Goal: Transaction & Acquisition: Purchase product/service

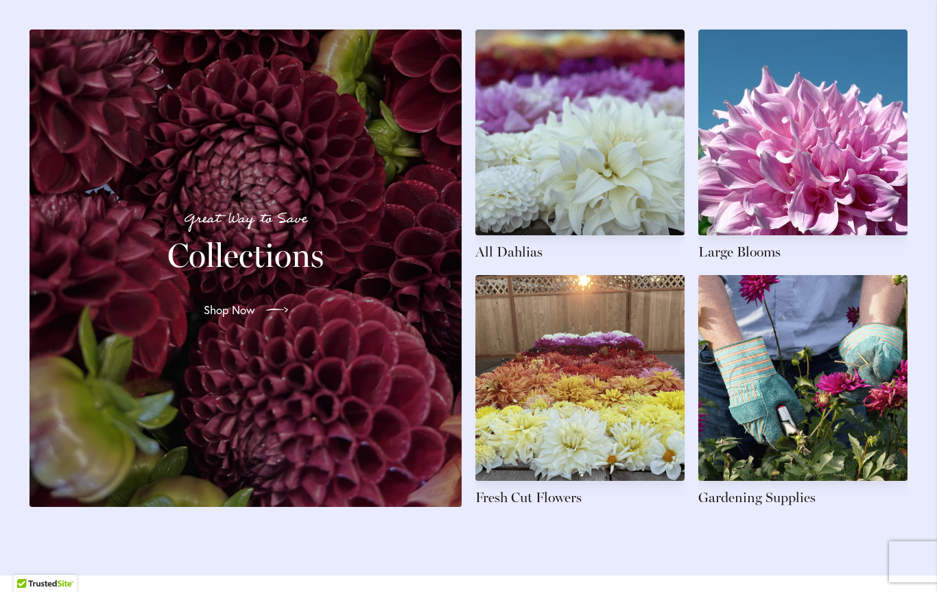
scroll to position [2005, 0]
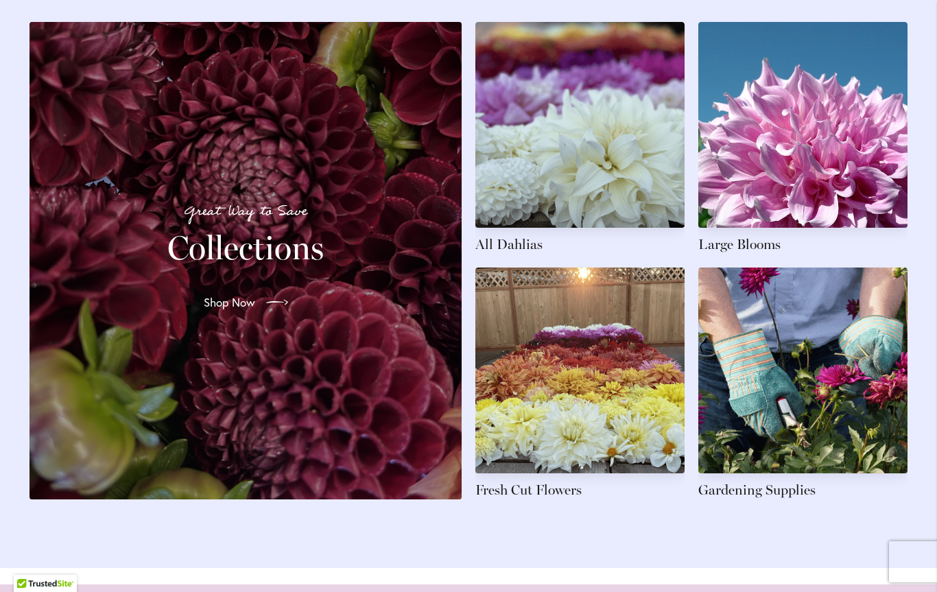
click at [250, 306] on span "Shop Now" at bounding box center [229, 302] width 51 height 16
click at [605, 149] on link at bounding box center [579, 138] width 209 height 232
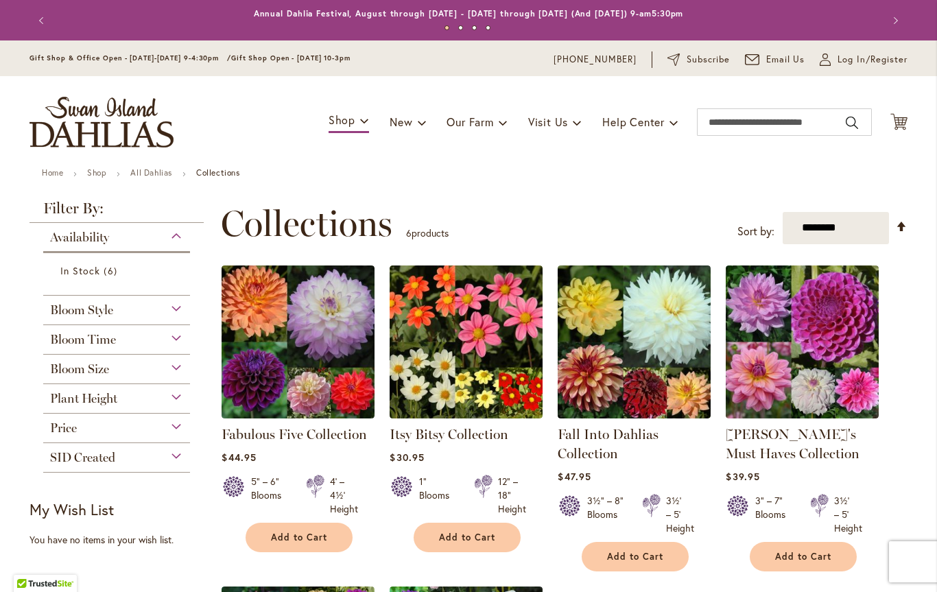
click at [165, 313] on div "Bloom Style" at bounding box center [116, 307] width 147 height 22
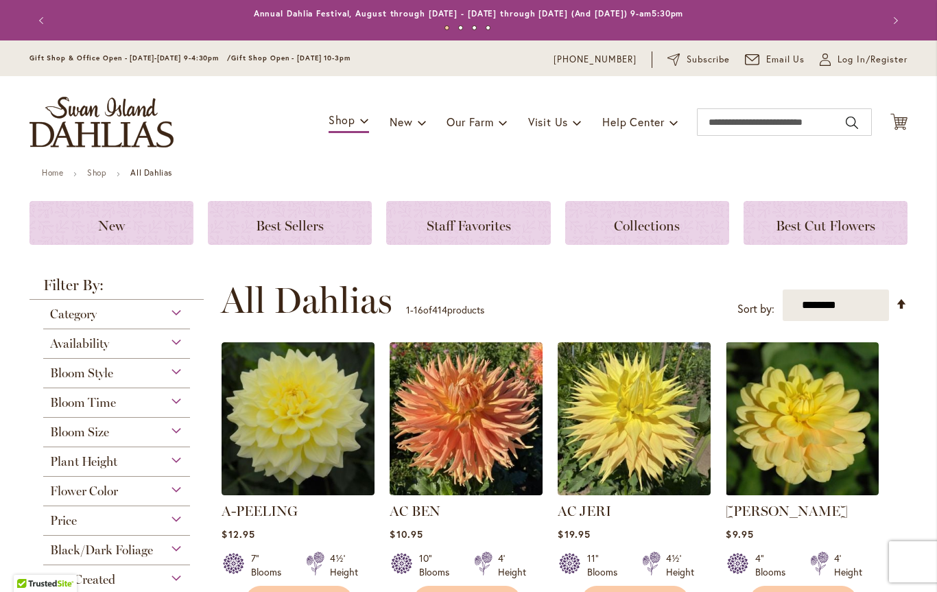
click at [180, 373] on div "Bloom Style" at bounding box center [116, 370] width 147 height 22
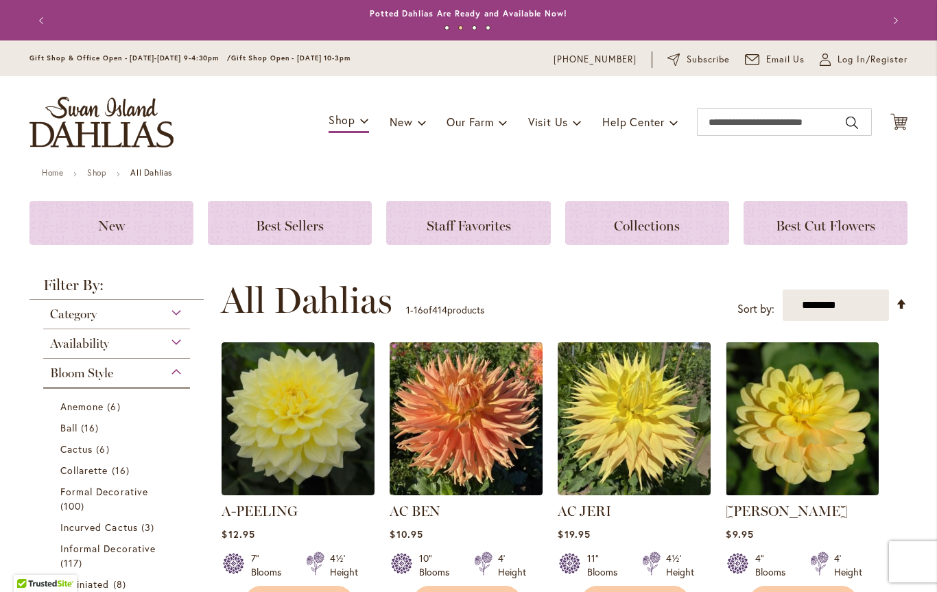
scroll to position [360, 0]
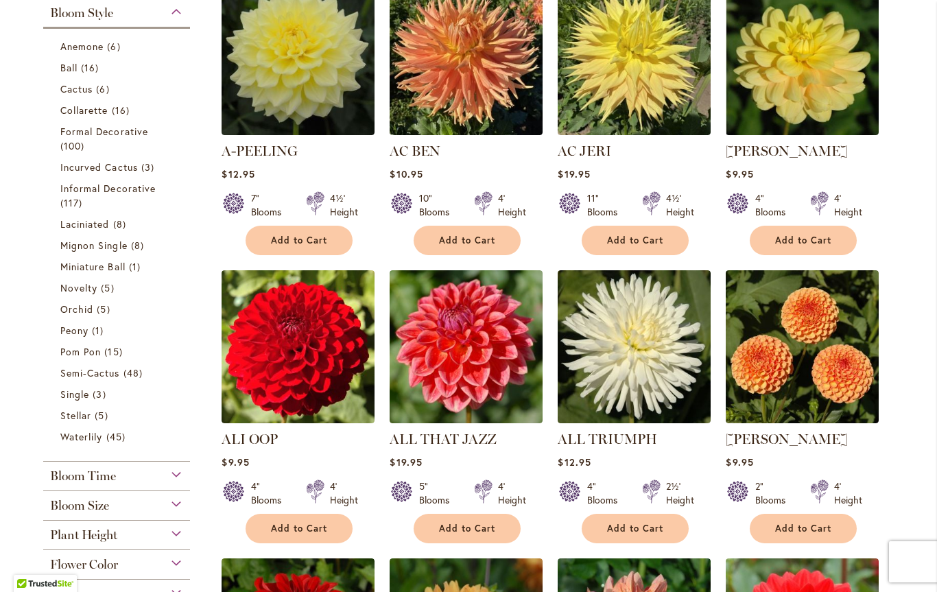
click at [84, 422] on span "Stellar" at bounding box center [75, 415] width 31 height 13
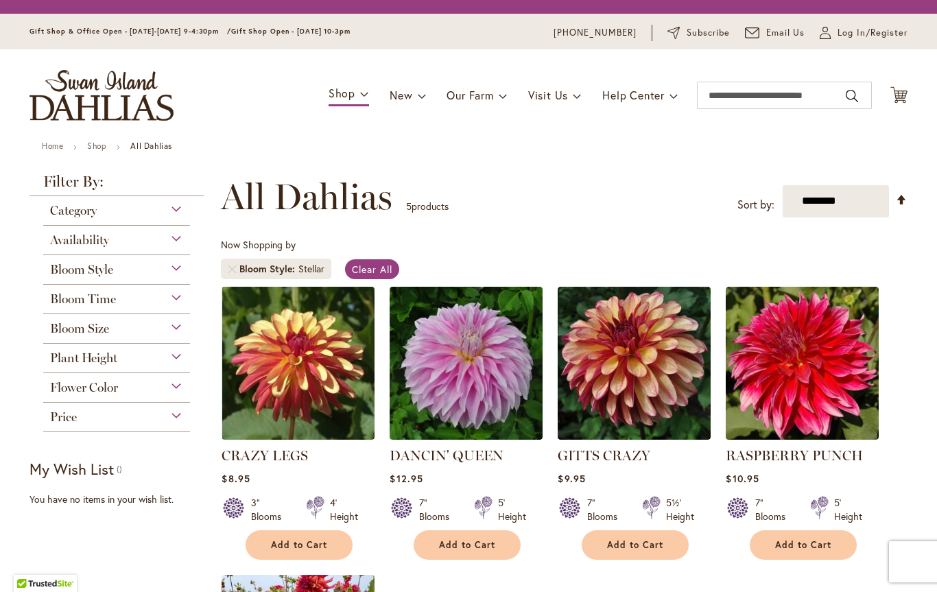
click at [151, 421] on div "Price" at bounding box center [116, 414] width 147 height 22
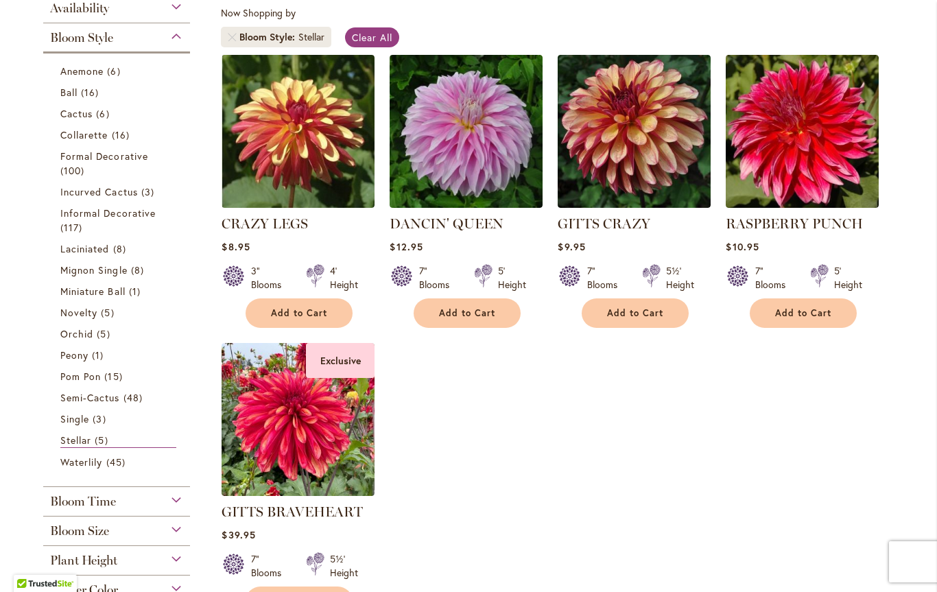
scroll to position [272, 0]
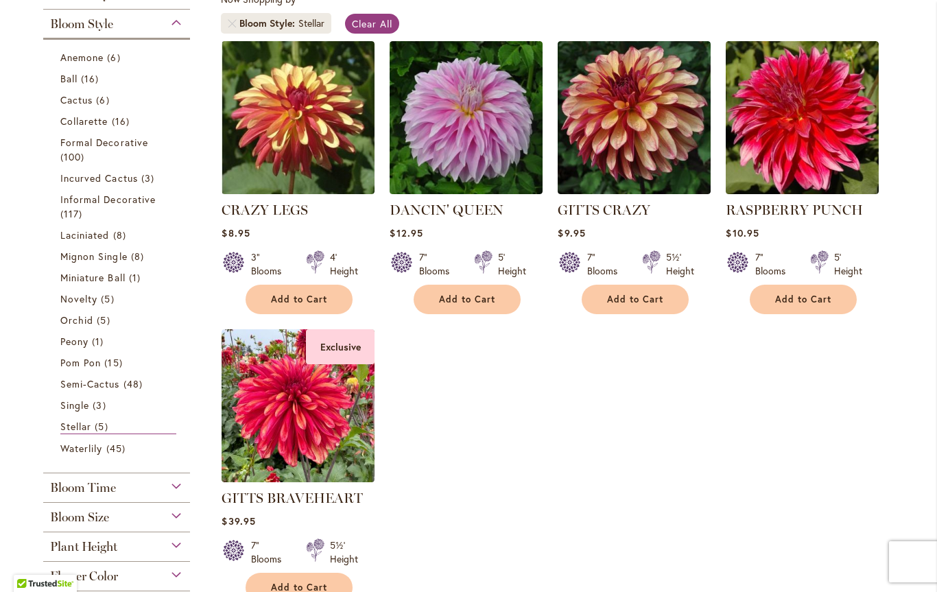
click at [307, 437] on img at bounding box center [298, 405] width 153 height 153
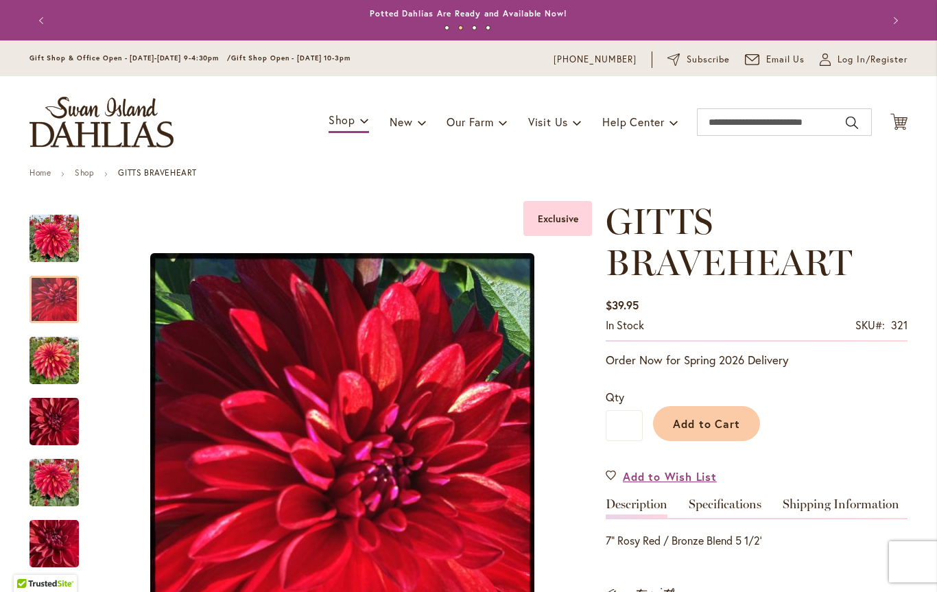
click at [58, 296] on img "GITTS BRAVEHEART" at bounding box center [53, 299] width 49 height 62
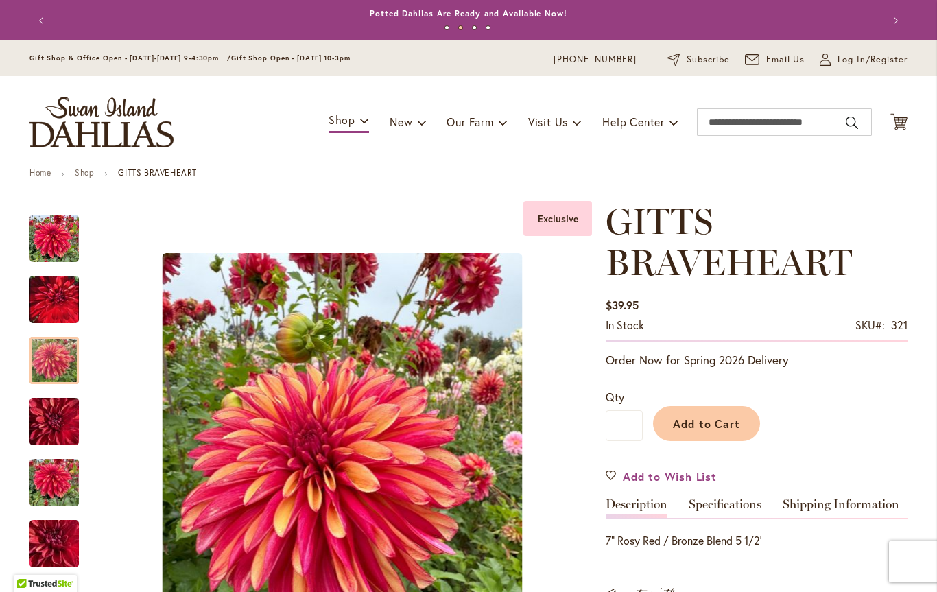
click at [61, 359] on img "GITTS BRAVEHEART" at bounding box center [53, 361] width 49 height 66
click at [60, 418] on img "GITTS BRAVEHEART" at bounding box center [53, 422] width 49 height 66
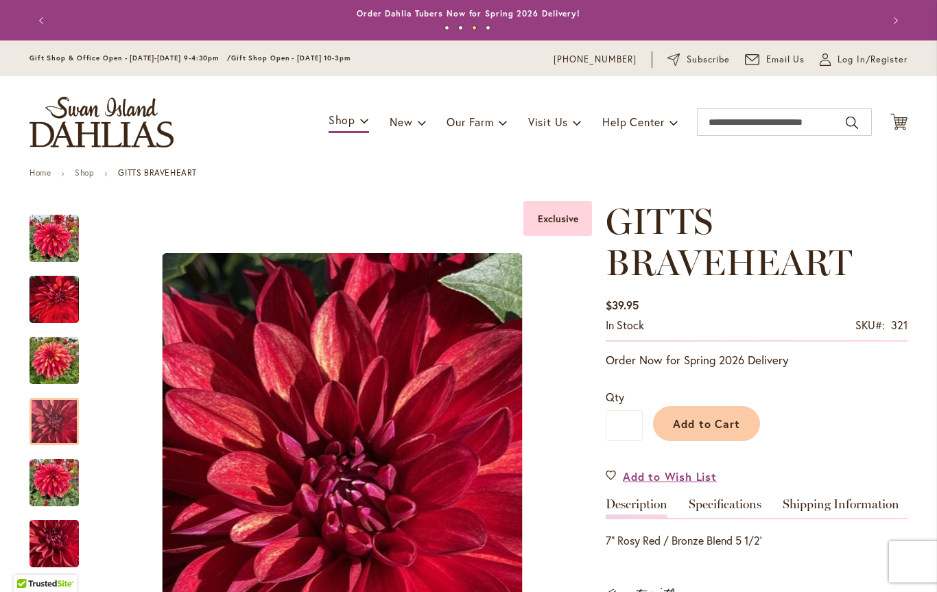
click at [56, 482] on img "GITTS BRAVEHEART" at bounding box center [53, 483] width 49 height 66
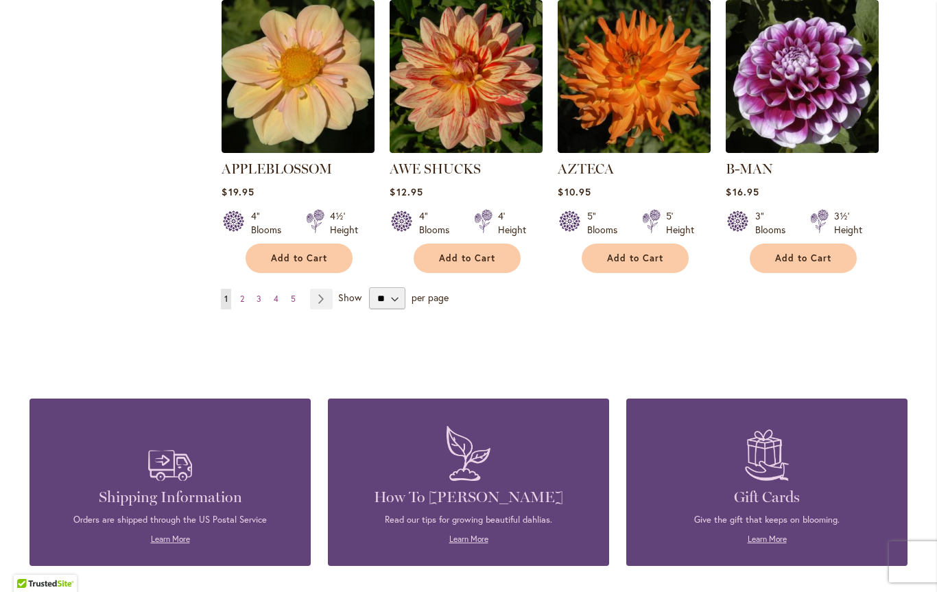
scroll to position [1240, 0]
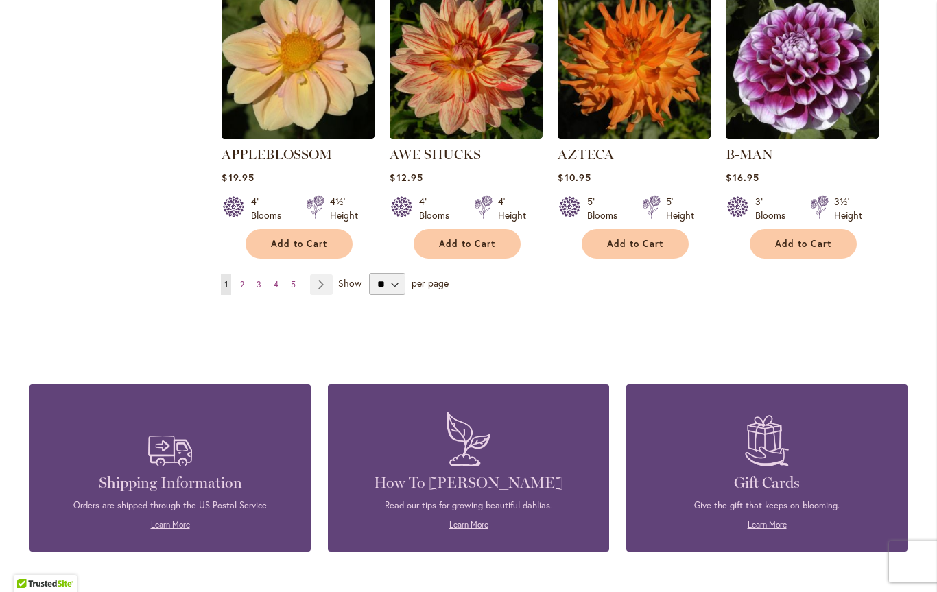
click at [233, 274] on ul "You're currently reading page 1 Page 2 Page 3 Page 4 Page 5 Page Next" at bounding box center [279, 284] width 117 height 21
click at [387, 273] on select "** ** ** **" at bounding box center [387, 284] width 36 height 22
select select "**"
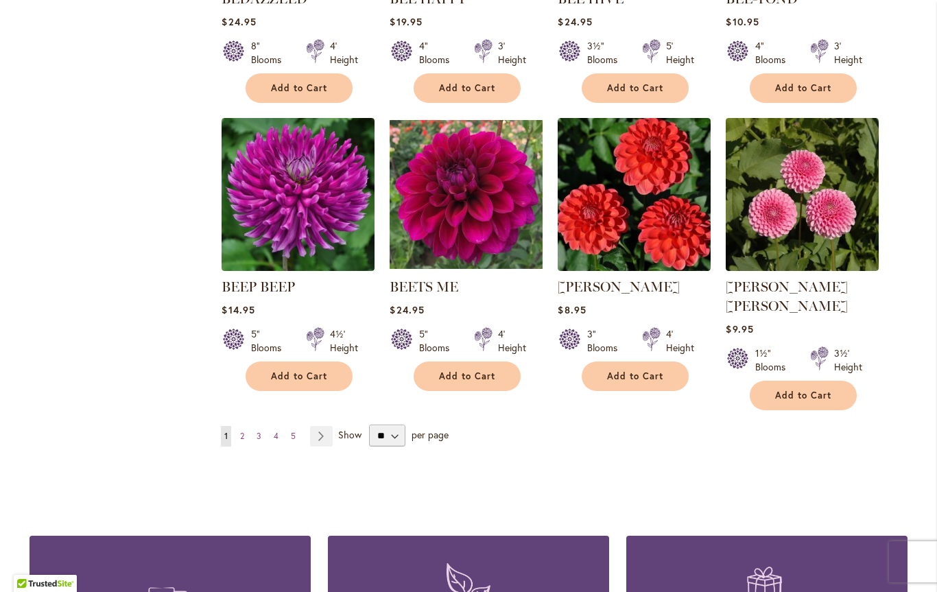
scroll to position [2281, 0]
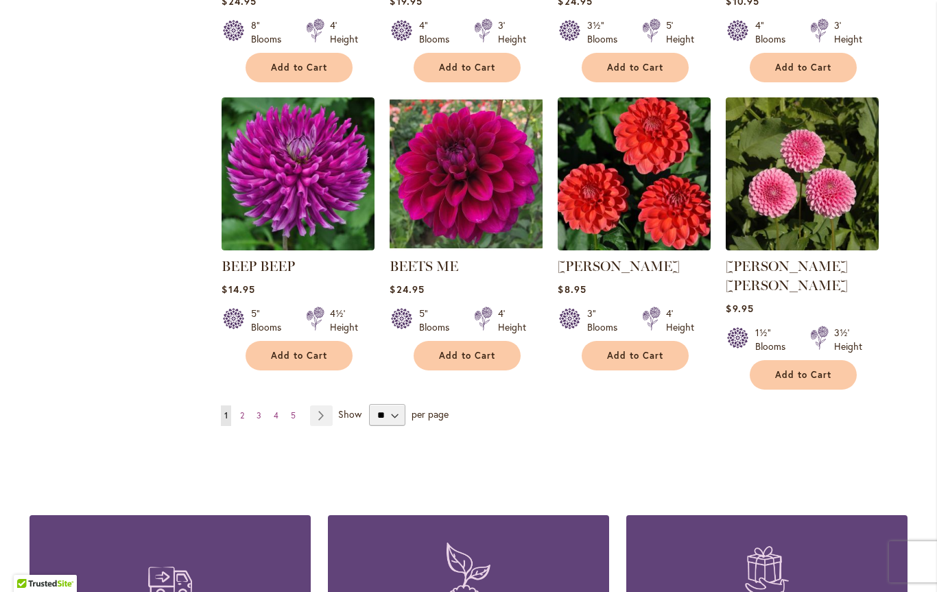
click at [241, 410] on span "2" at bounding box center [242, 415] width 4 height 10
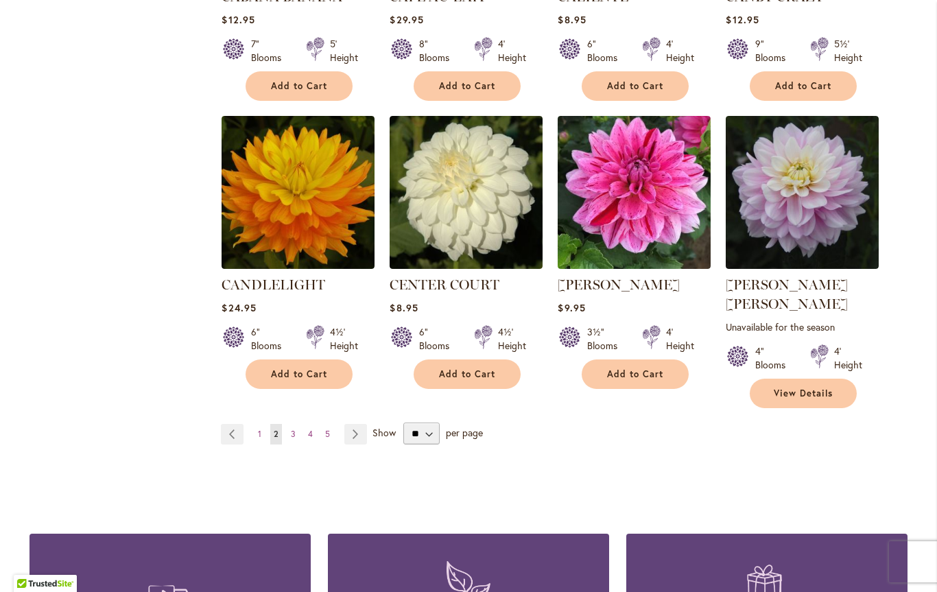
scroll to position [2265, 0]
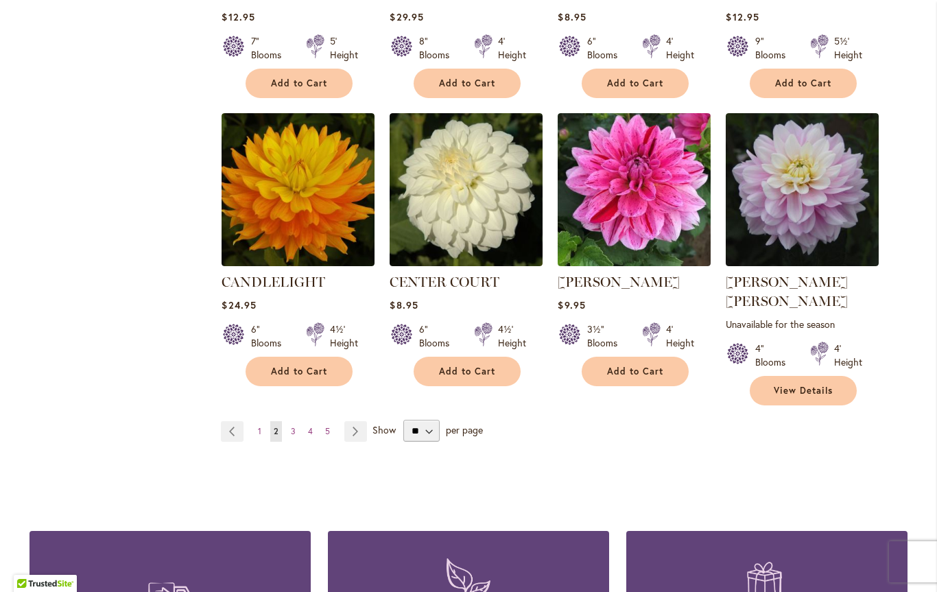
click at [292, 426] on span "3" at bounding box center [293, 431] width 5 height 10
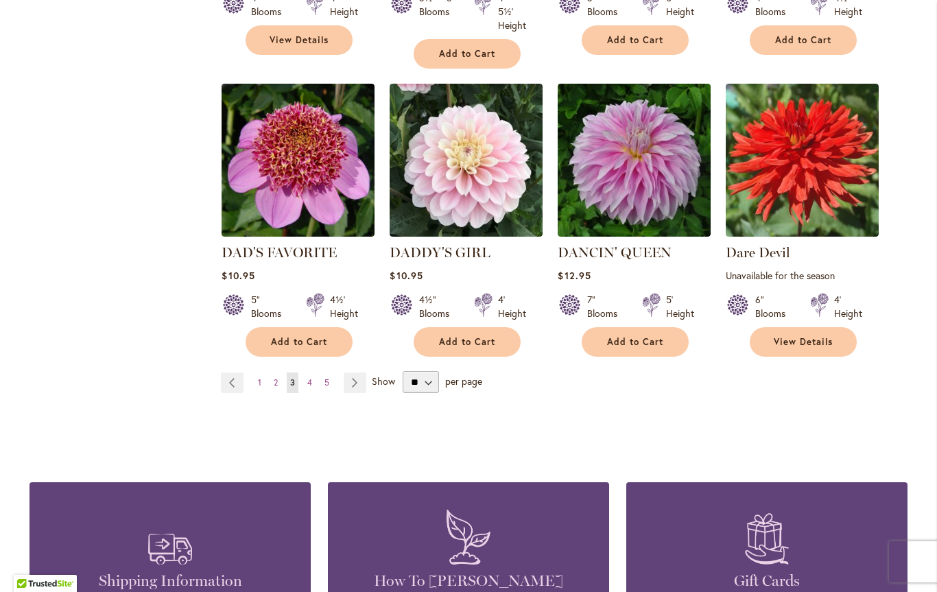
scroll to position [2367, 0]
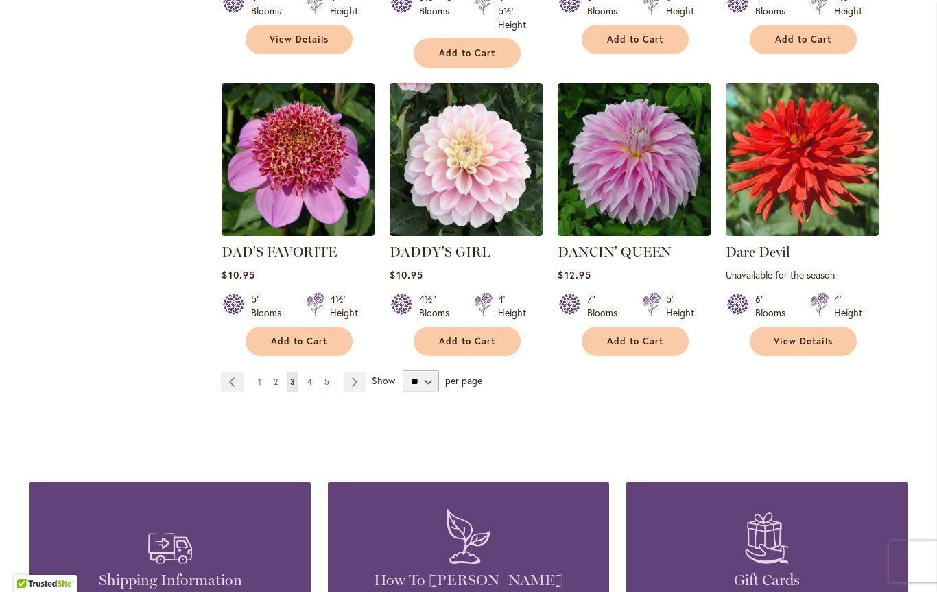
click at [307, 372] on link "Page 4" at bounding box center [310, 382] width 12 height 21
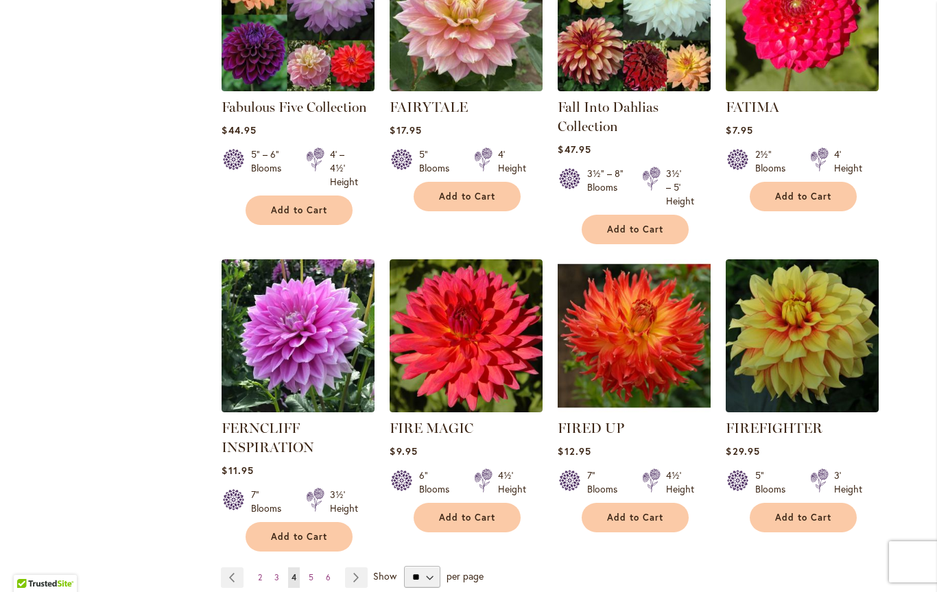
scroll to position [2198, 0]
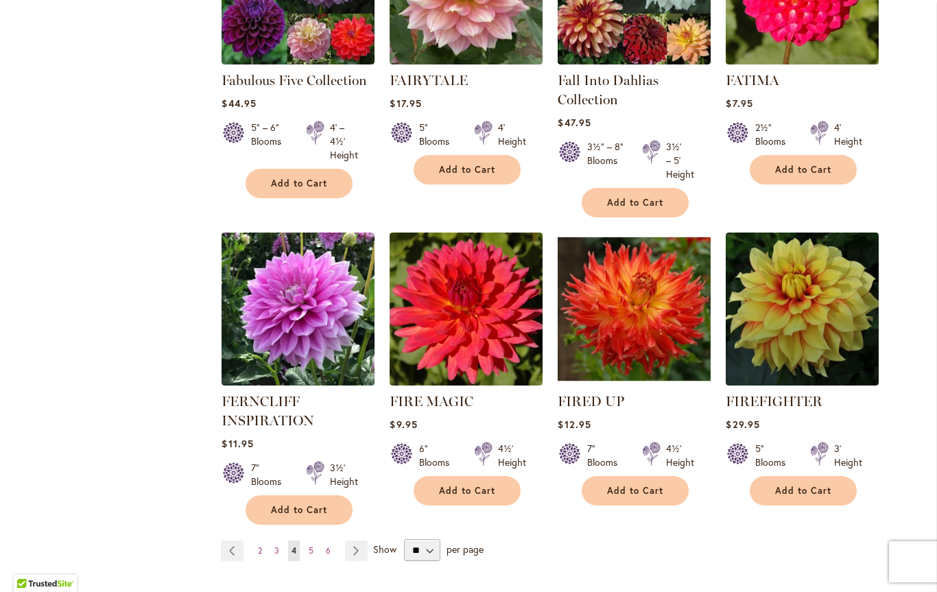
click at [311, 541] on link "Page 5" at bounding box center [311, 551] width 12 height 21
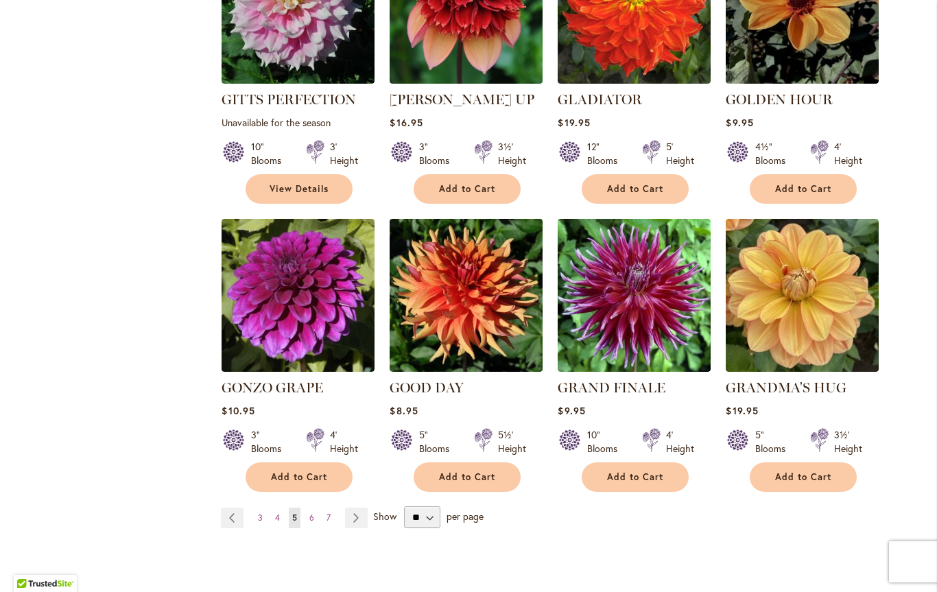
scroll to position [2235, 0]
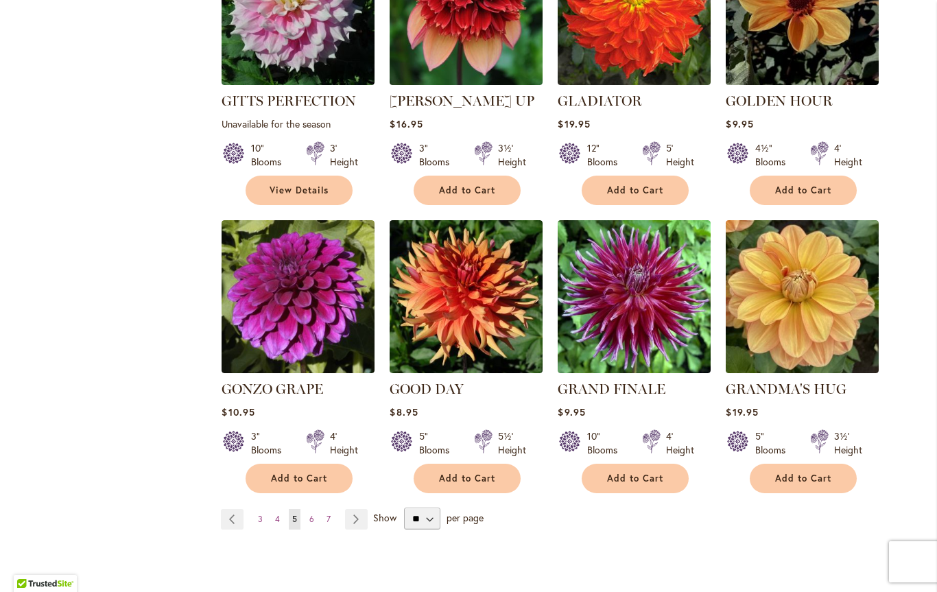
click at [312, 509] on link "Page 6" at bounding box center [312, 519] width 12 height 21
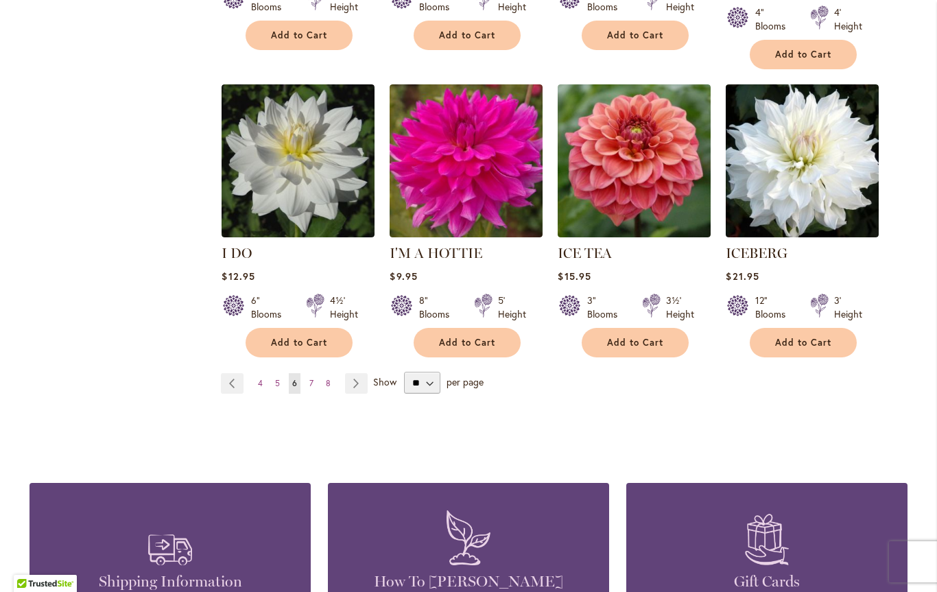
scroll to position [2372, 0]
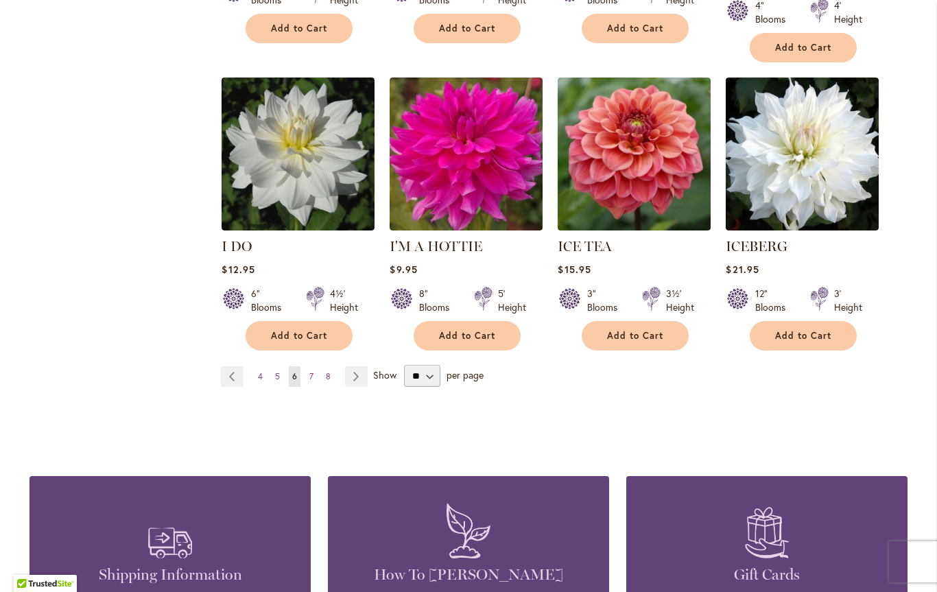
click at [313, 371] on span "7" at bounding box center [311, 376] width 4 height 10
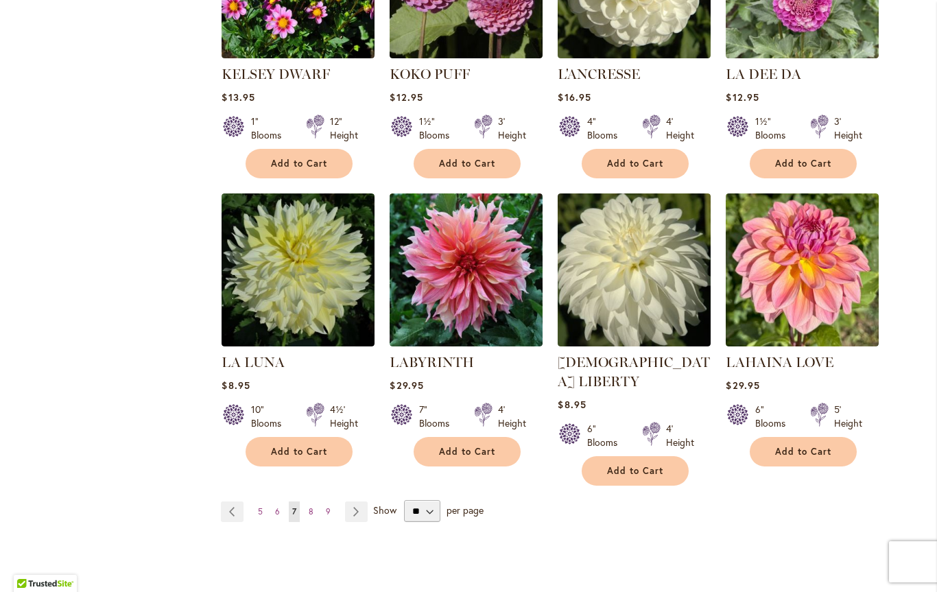
scroll to position [2231, 0]
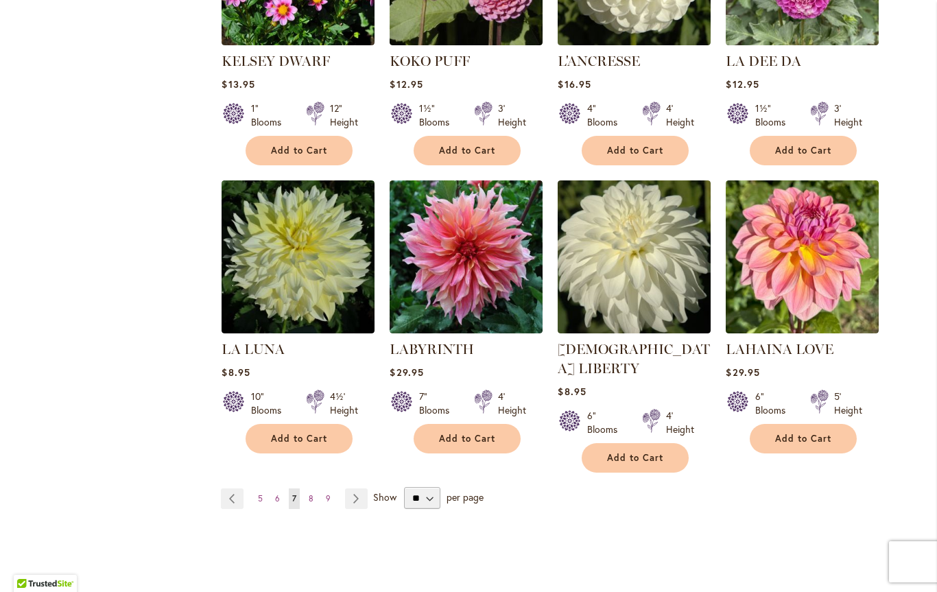
click at [309, 493] on span "8" at bounding box center [311, 498] width 5 height 10
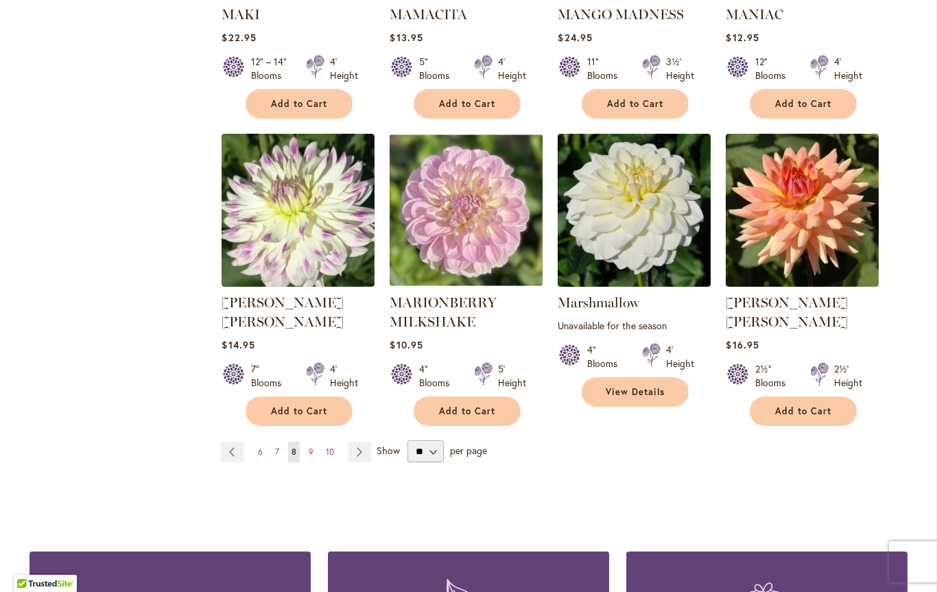
scroll to position [2312, 0]
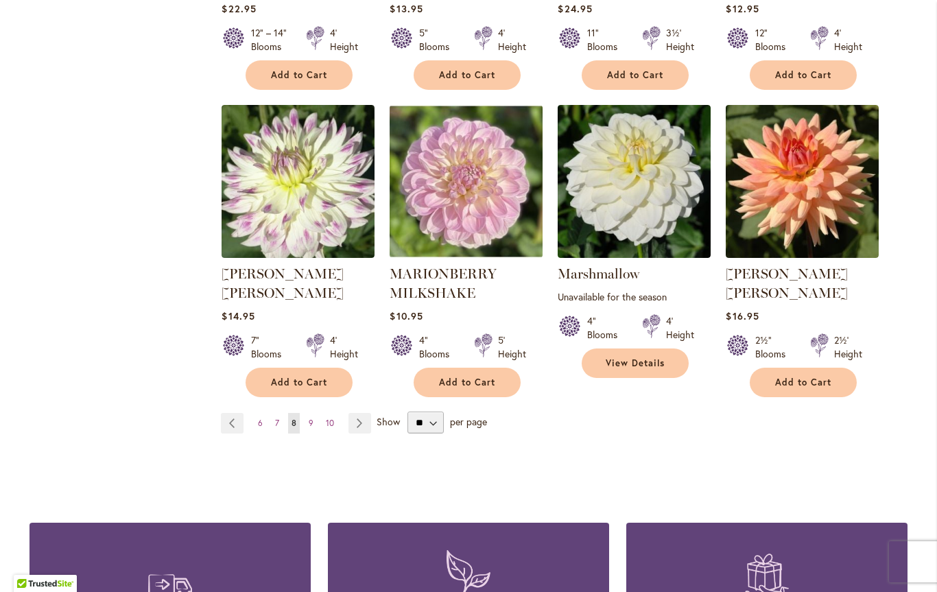
click at [302, 413] on ul "Page Previous Page 6 Page 7 You're currently reading page 8 Page 9 Page 10 Page…" at bounding box center [299, 423] width 156 height 21
click at [313, 413] on link "Page 9" at bounding box center [311, 423] width 12 height 21
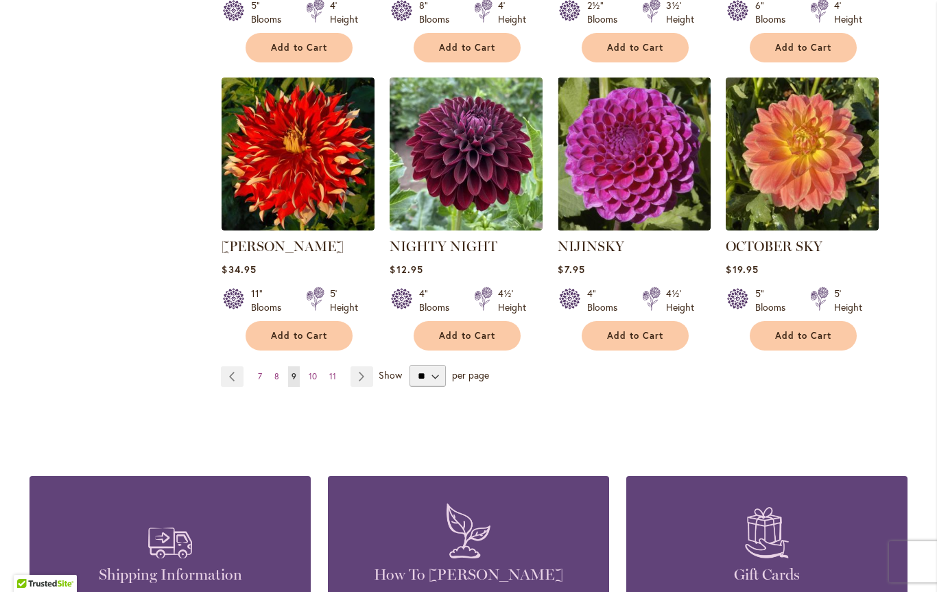
scroll to position [2321, 0]
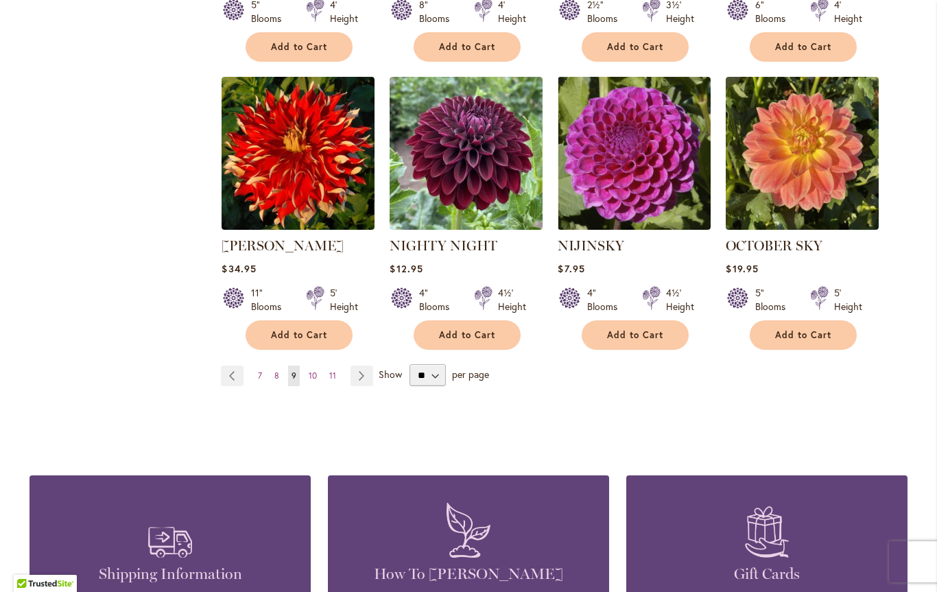
click at [309, 370] on span "10" at bounding box center [313, 375] width 8 height 10
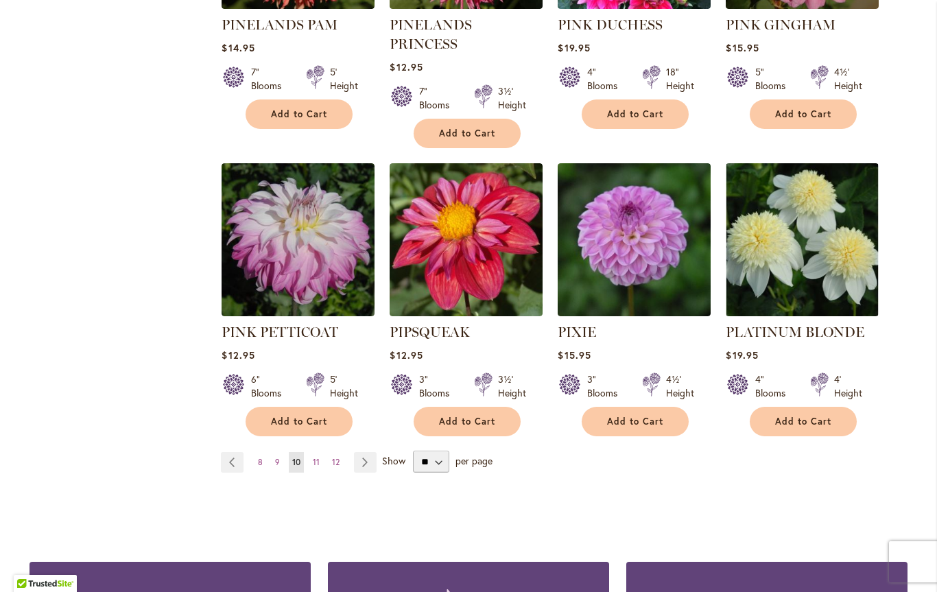
scroll to position [2293, 0]
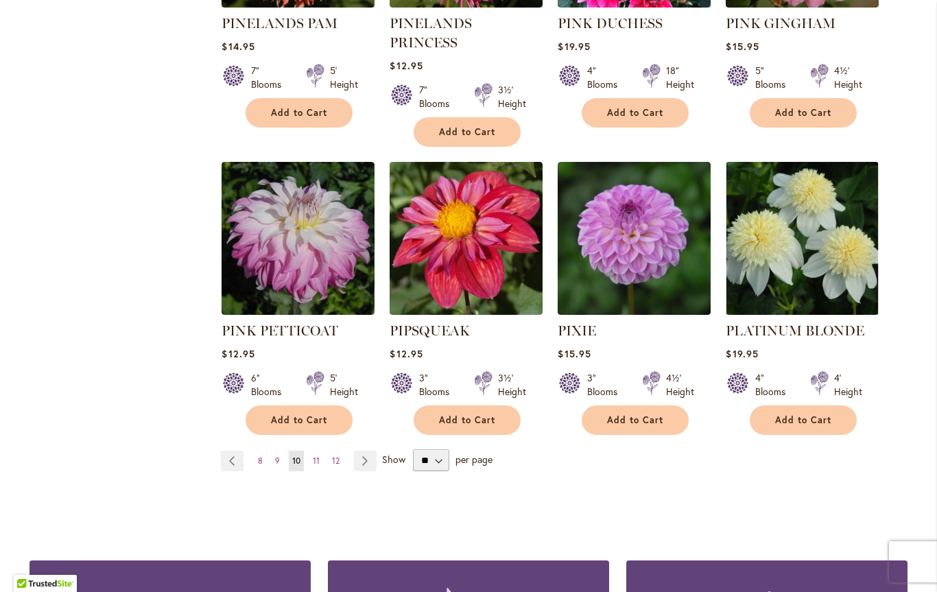
click at [317, 455] on span "11" at bounding box center [316, 460] width 7 height 10
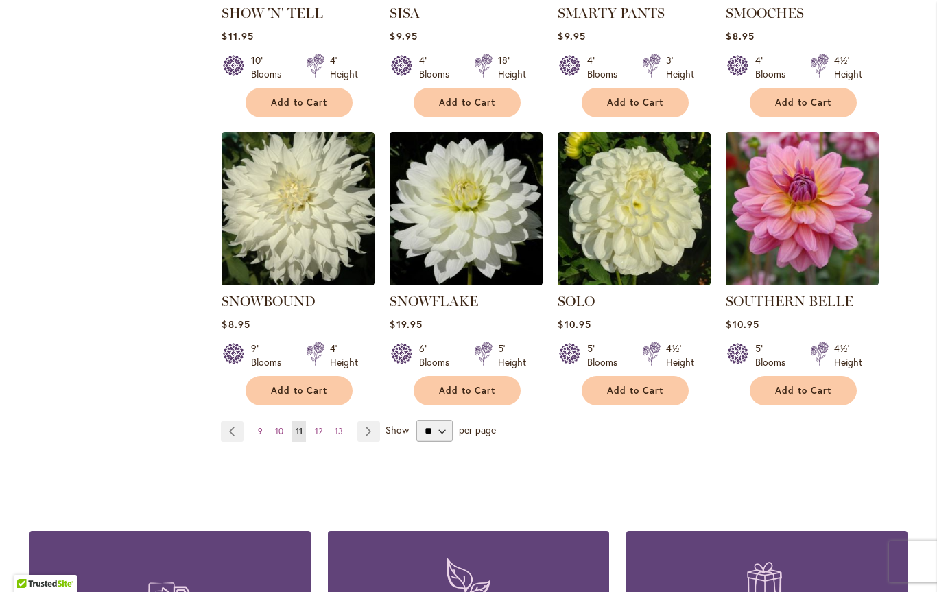
scroll to position [2266, 0]
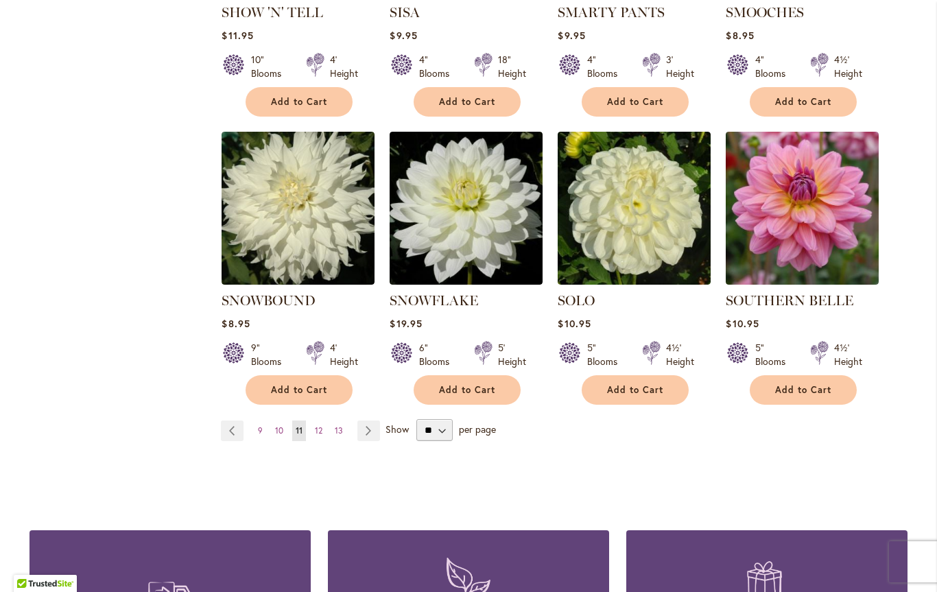
click at [315, 425] on span "12" at bounding box center [319, 430] width 8 height 10
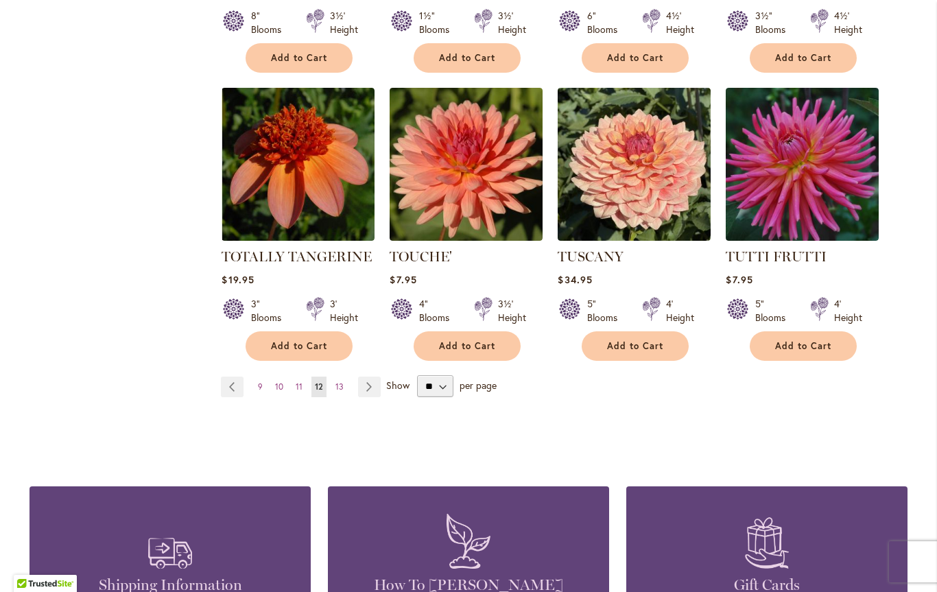
scroll to position [2313, 0]
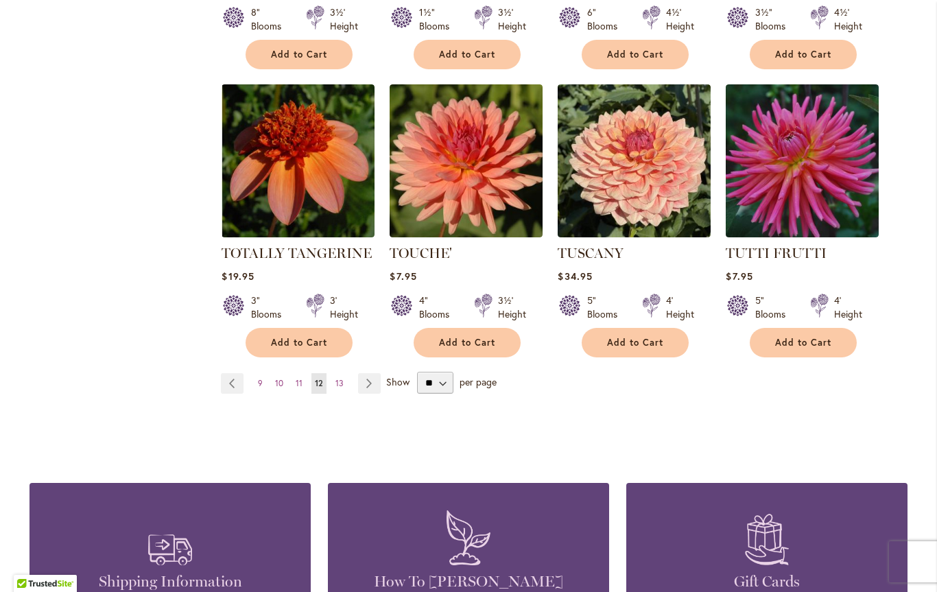
click at [340, 378] on span "13" at bounding box center [339, 383] width 8 height 10
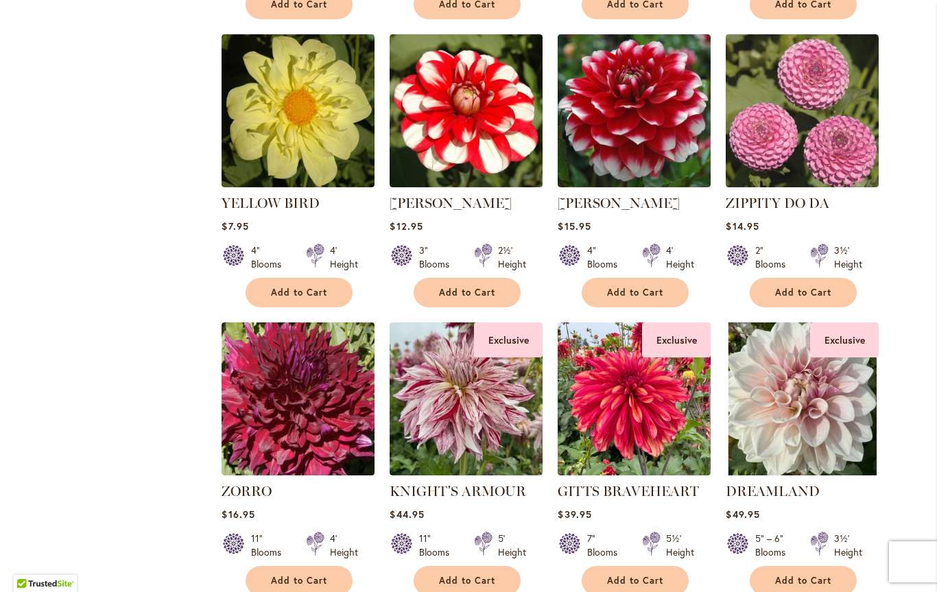
scroll to position [1768, 0]
click at [489, 427] on img at bounding box center [466, 398] width 153 height 153
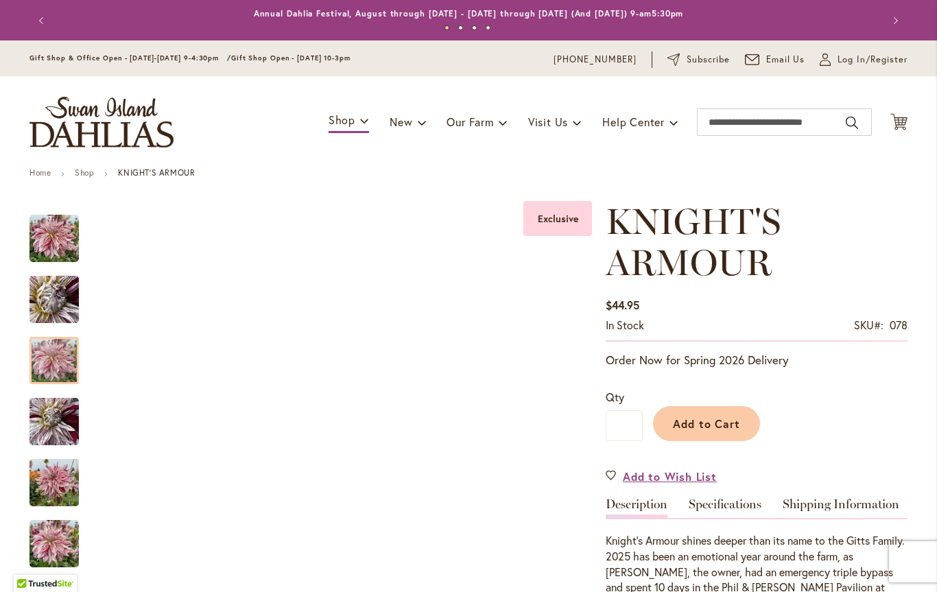
click at [62, 368] on img "KNIGHT'S ARMOUR" at bounding box center [53, 361] width 49 height 66
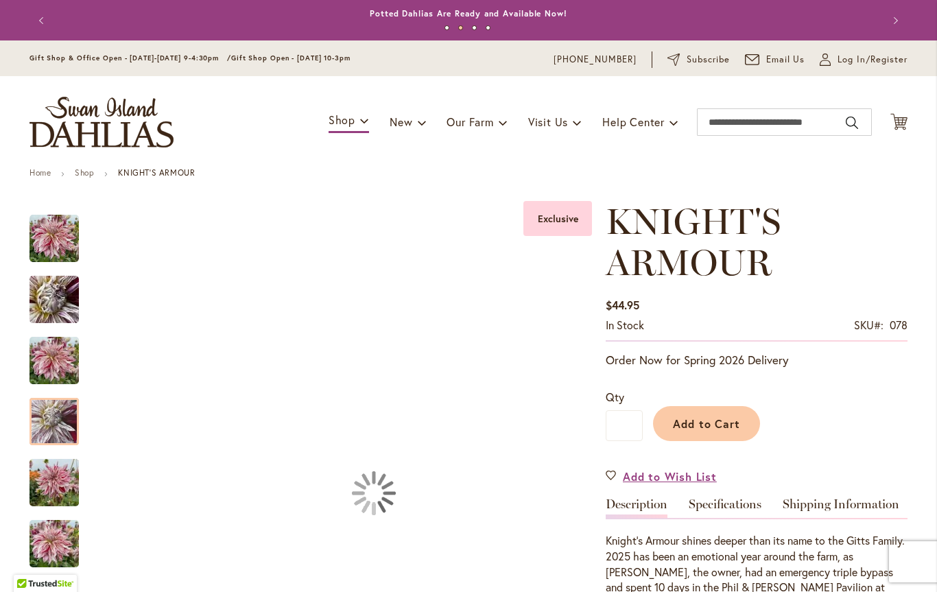
click at [71, 417] on img "KNIGHT'S ARMOUR" at bounding box center [53, 422] width 49 height 66
click at [58, 370] on div at bounding box center [53, 360] width 49 height 47
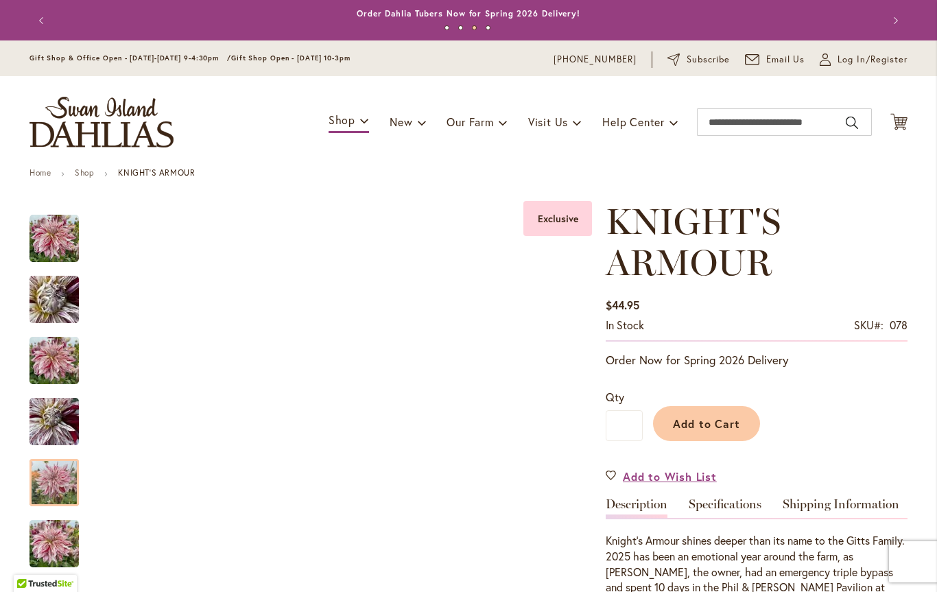
click at [56, 483] on img "KNIGHT'S ARMOUR" at bounding box center [53, 483] width 49 height 66
click at [67, 541] on img "KNIGHT'S ARMOUR" at bounding box center [53, 544] width 49 height 66
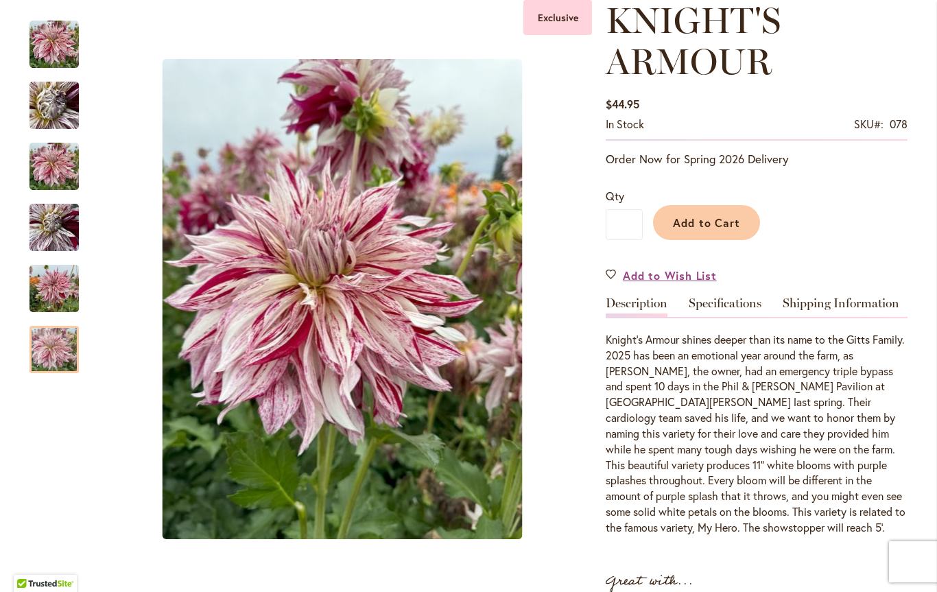
scroll to position [189, 0]
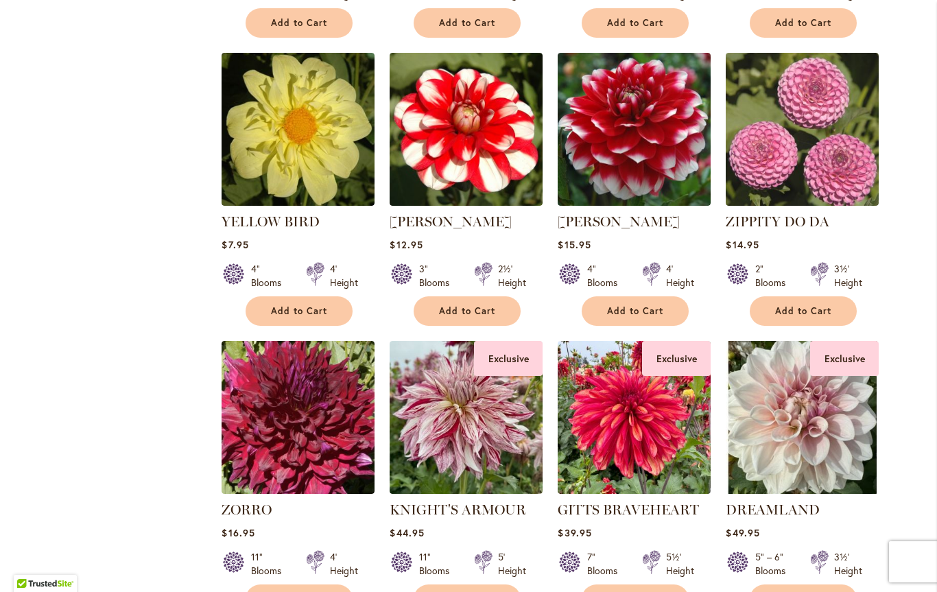
scroll to position [1747, 0]
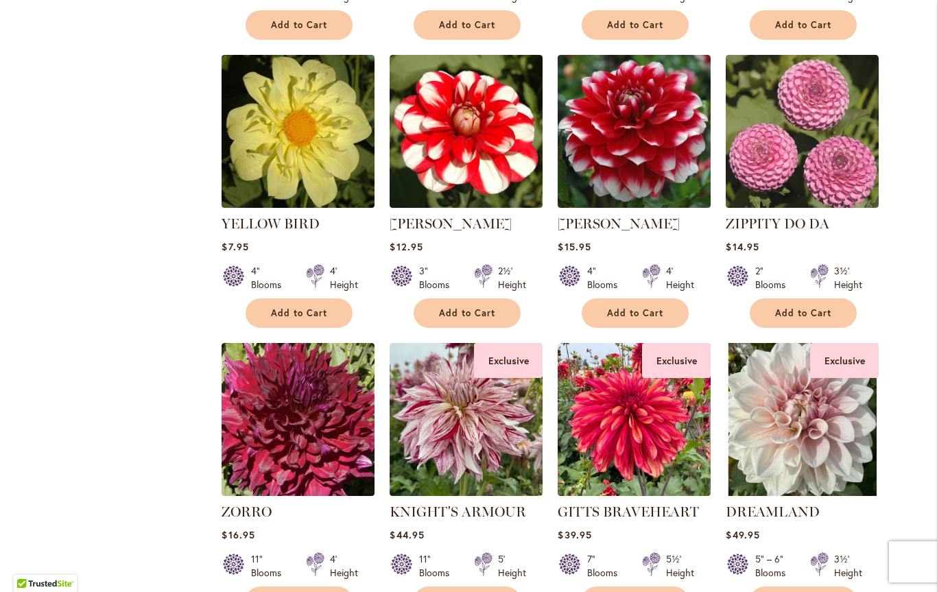
click at [822, 433] on img at bounding box center [802, 419] width 153 height 153
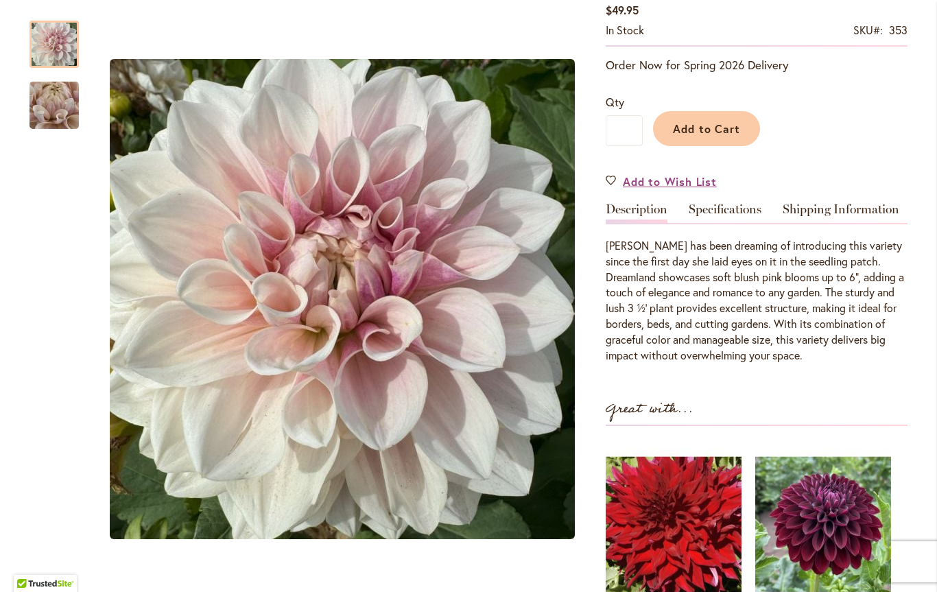
scroll to position [253, 0]
click at [49, 102] on img "DREAMLAND" at bounding box center [54, 106] width 99 height 74
click at [56, 43] on img "DREAMLAND" at bounding box center [53, 44] width 49 height 51
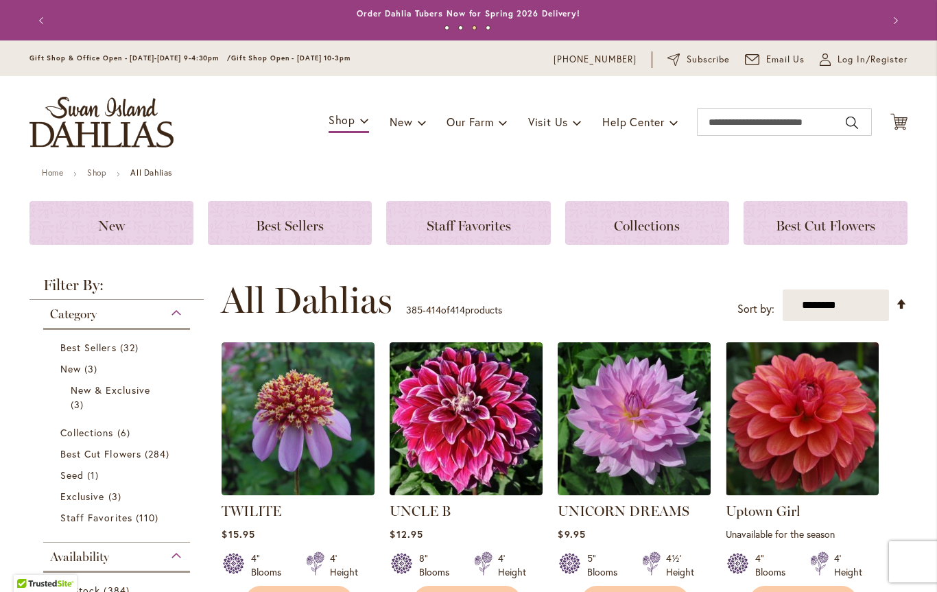
click at [132, 459] on span "Best Cut Flowers" at bounding box center [100, 453] width 81 height 13
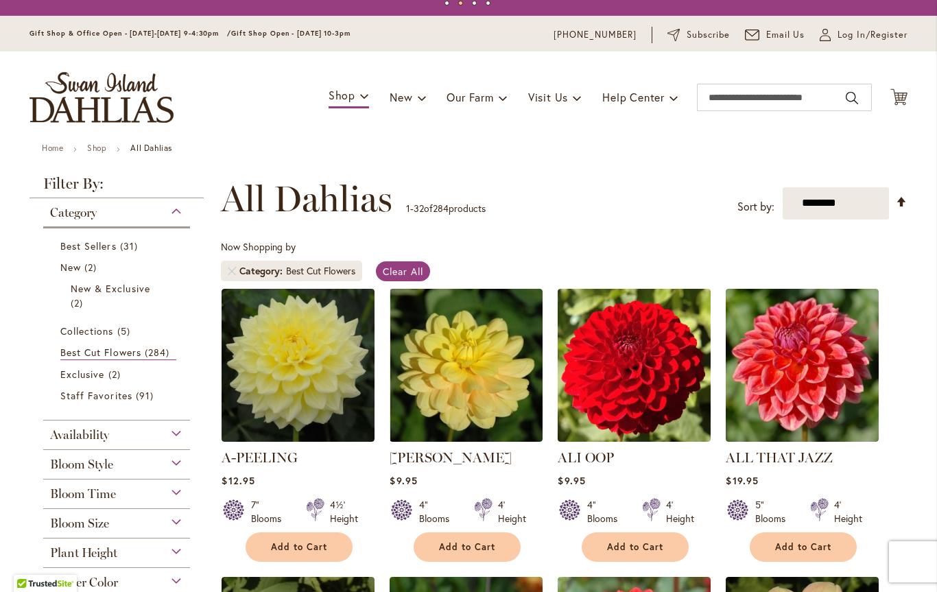
scroll to position [14, 0]
